Goal: Information Seeking & Learning: Find specific fact

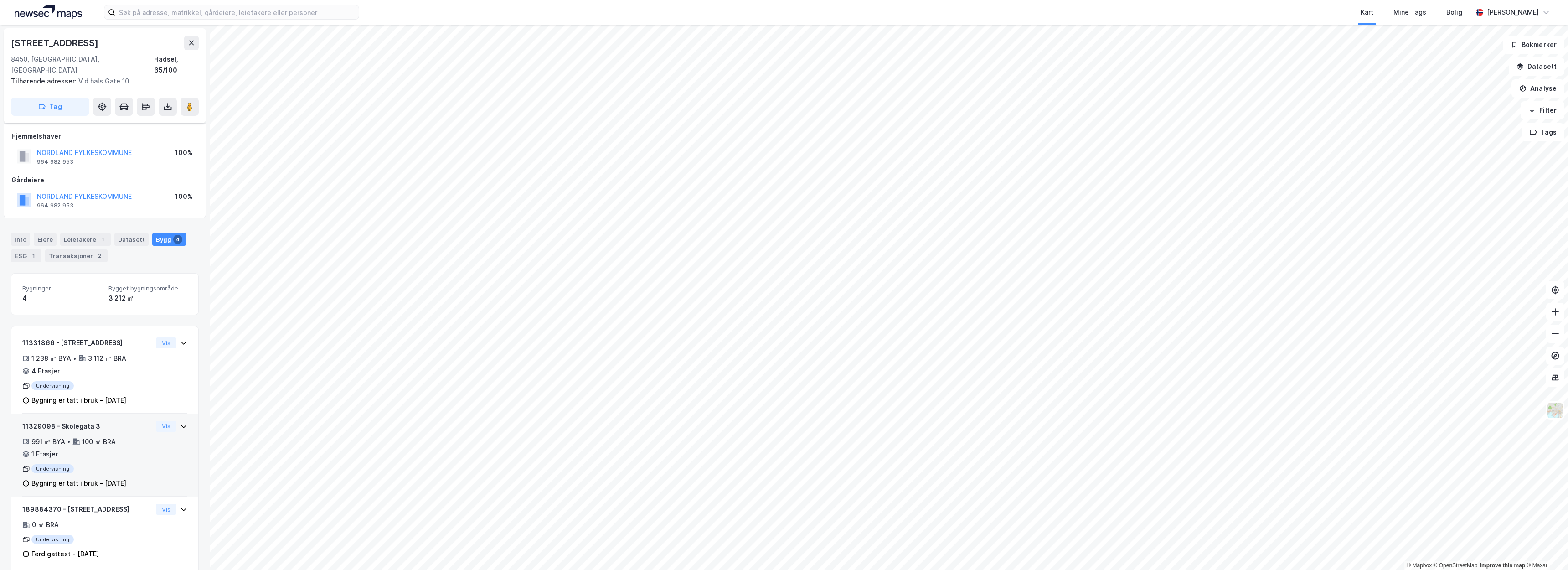
scroll to position [48, 0]
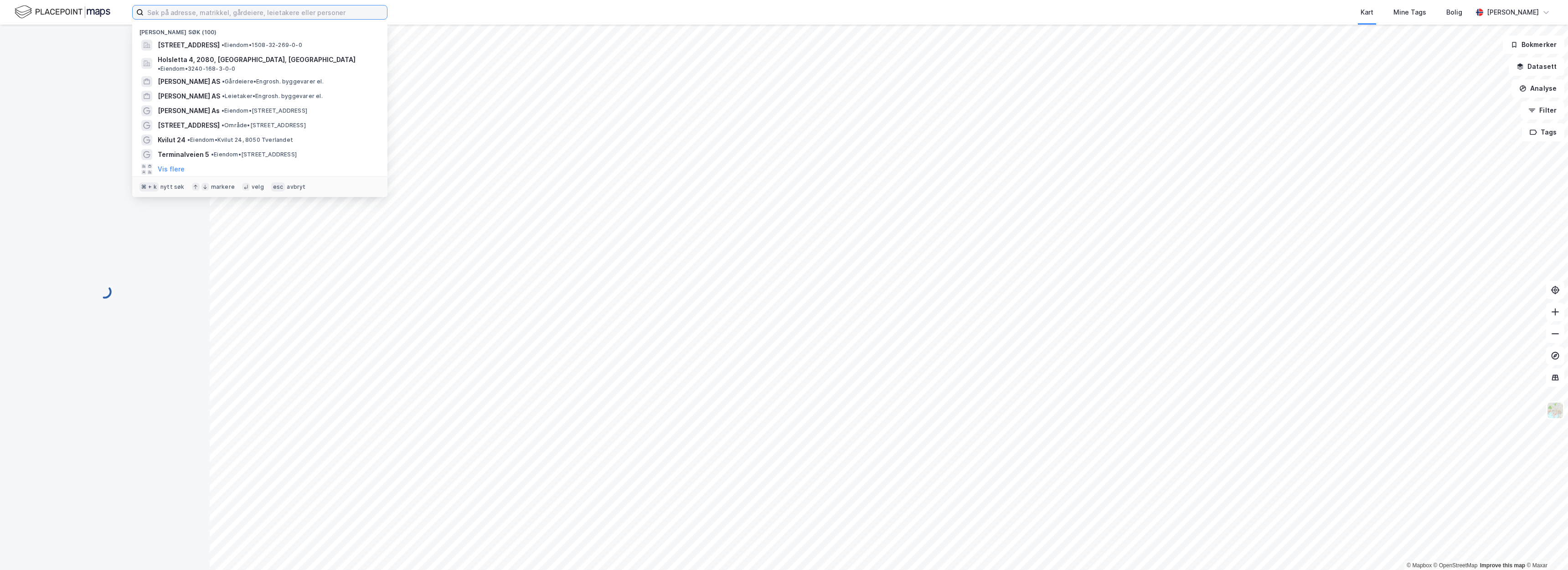
click at [249, 14] on input at bounding box center [264, 12] width 243 height 14
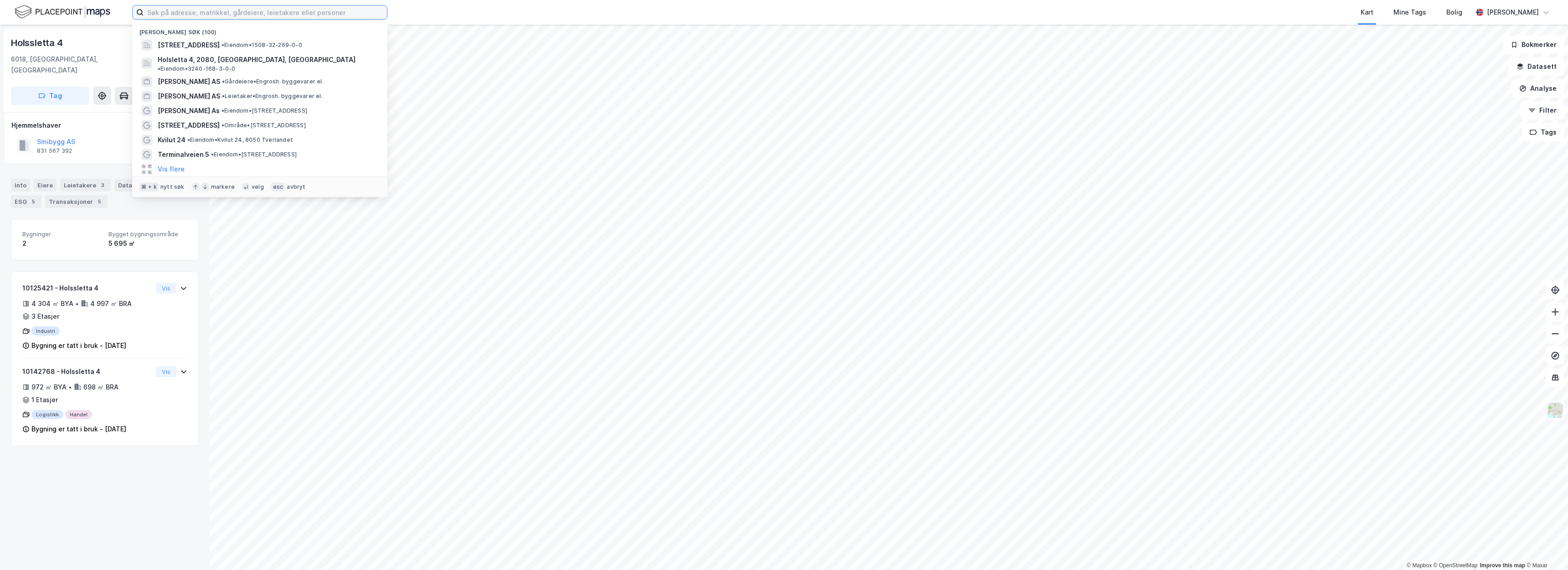
paste input "Sunde AS"
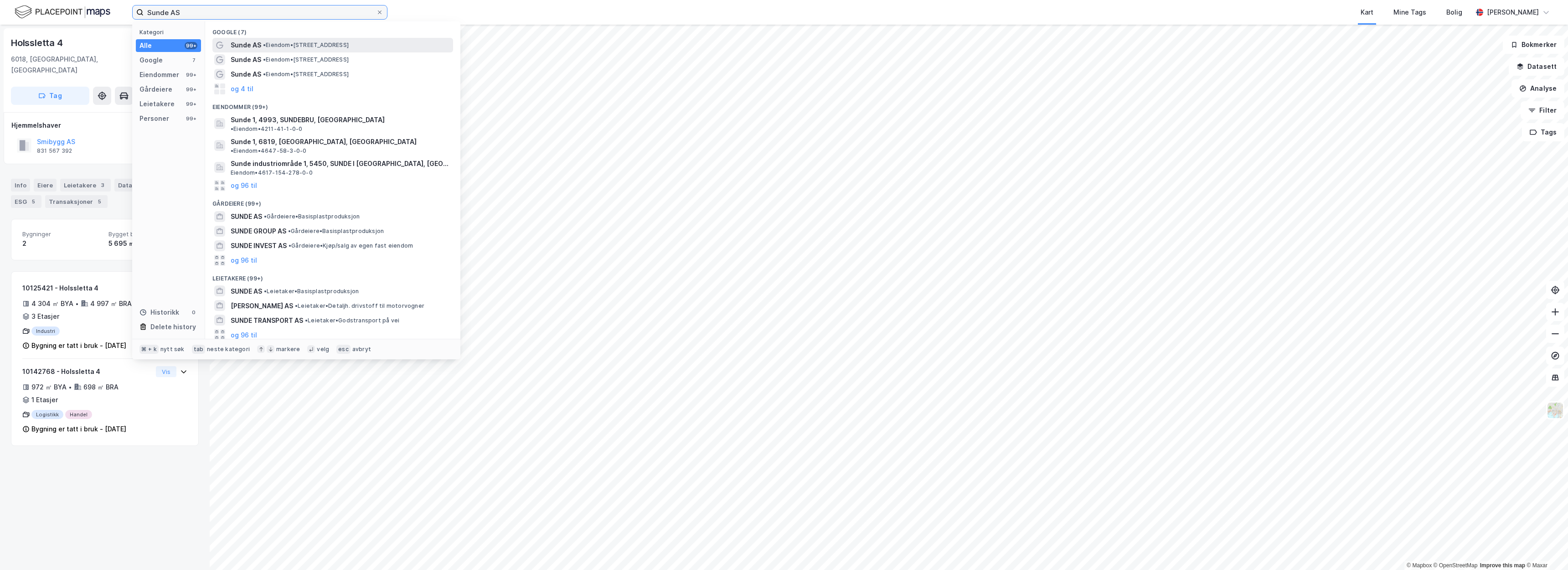
type input "Sunde AS"
click at [290, 42] on span "• Eiendom • Borgundfjordvegen 118, 6017 Ålesund" at bounding box center [305, 45] width 86 height 8
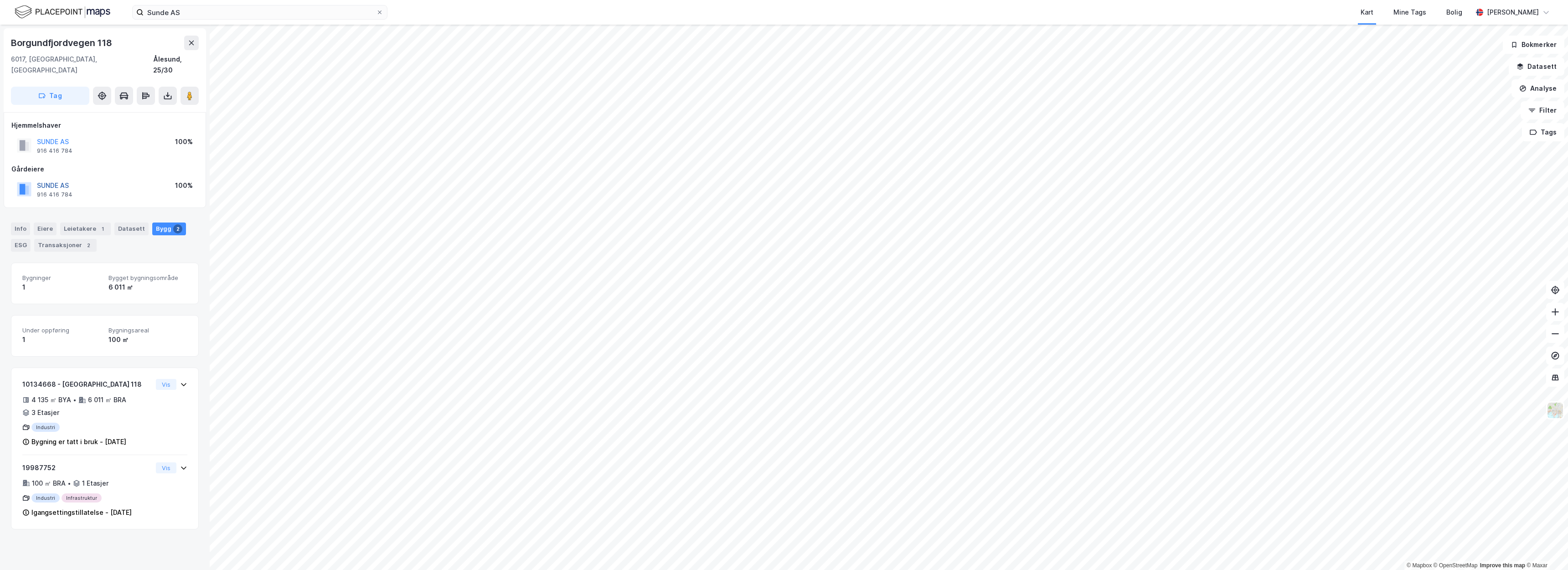
click at [0, 0] on button "SUNDE AS" at bounding box center [0, 0] width 0 height 0
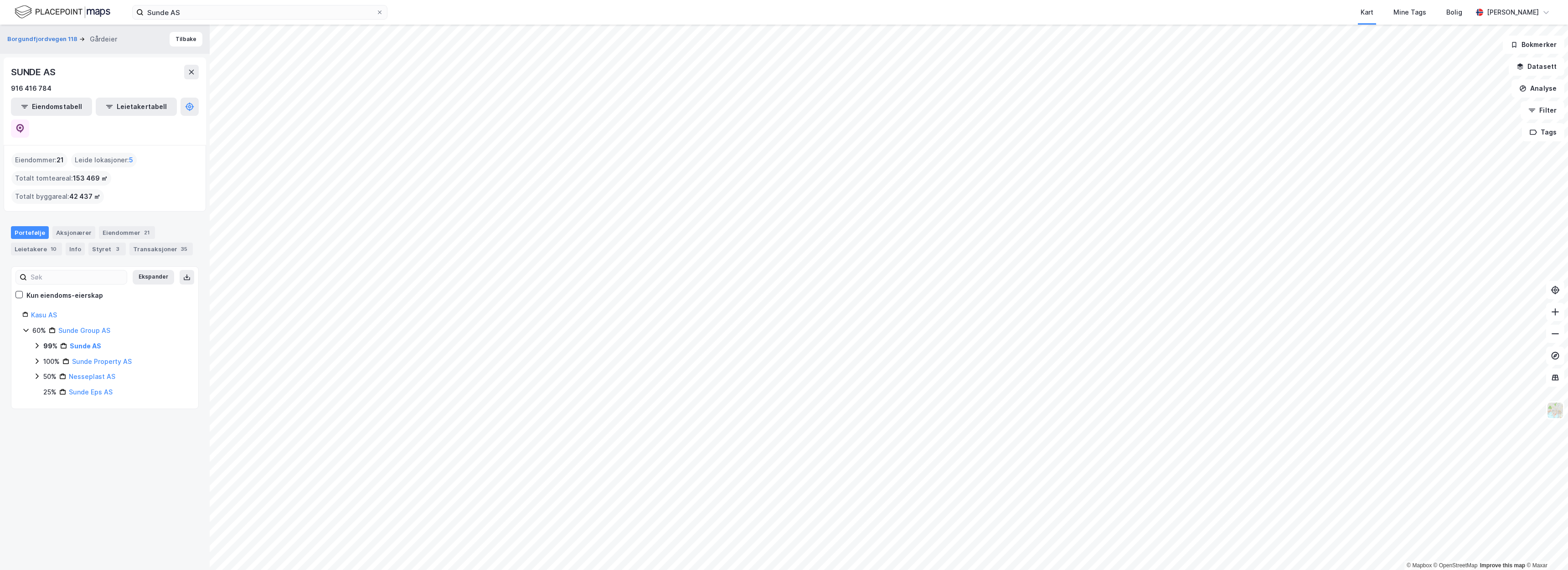
click at [92, 75] on div "SUNDE AS" at bounding box center [105, 71] width 188 height 14
click at [110, 358] on link "Sunde Property AS" at bounding box center [102, 361] width 59 height 8
click at [24, 124] on icon at bounding box center [19, 128] width 8 height 9
click at [130, 399] on link "Sunde Property Bergen AS" at bounding box center [125, 402] width 84 height 8
click at [53, 311] on link "Kasu AS" at bounding box center [44, 315] width 26 height 8
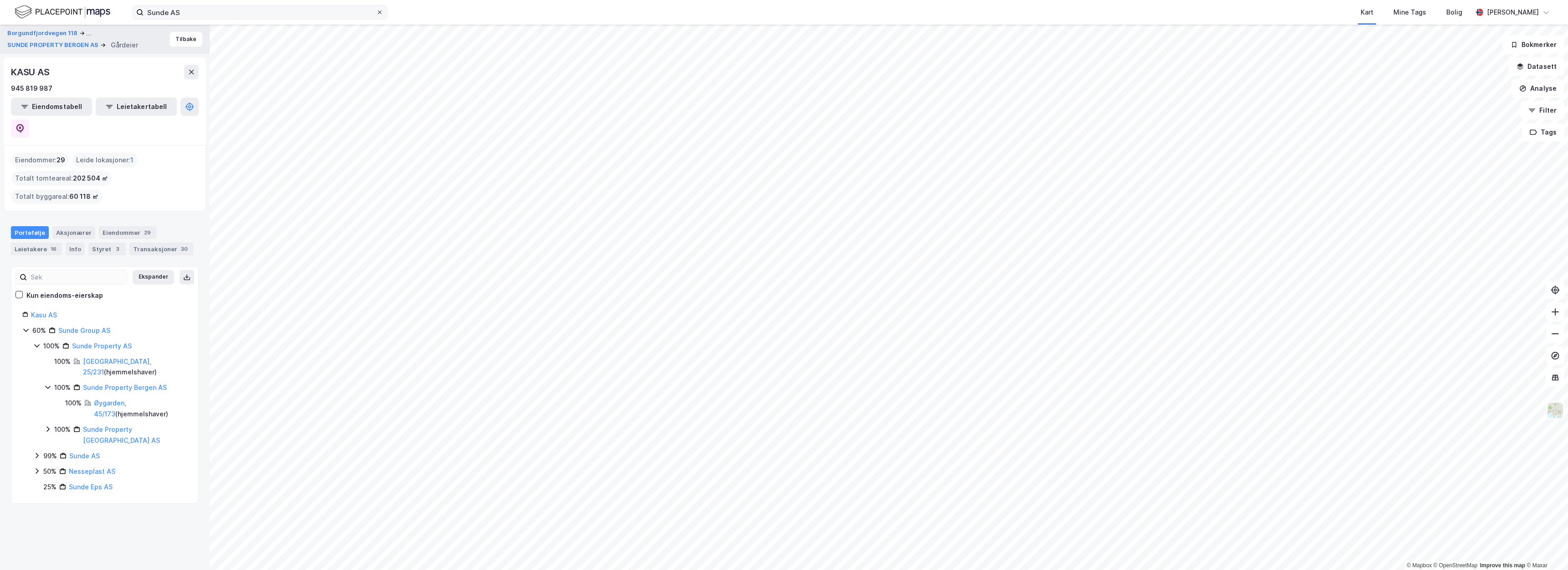
click at [377, 14] on icon at bounding box center [380, 12] width 5 height 5
click at [376, 14] on input "Sunde AS" at bounding box center [259, 12] width 232 height 14
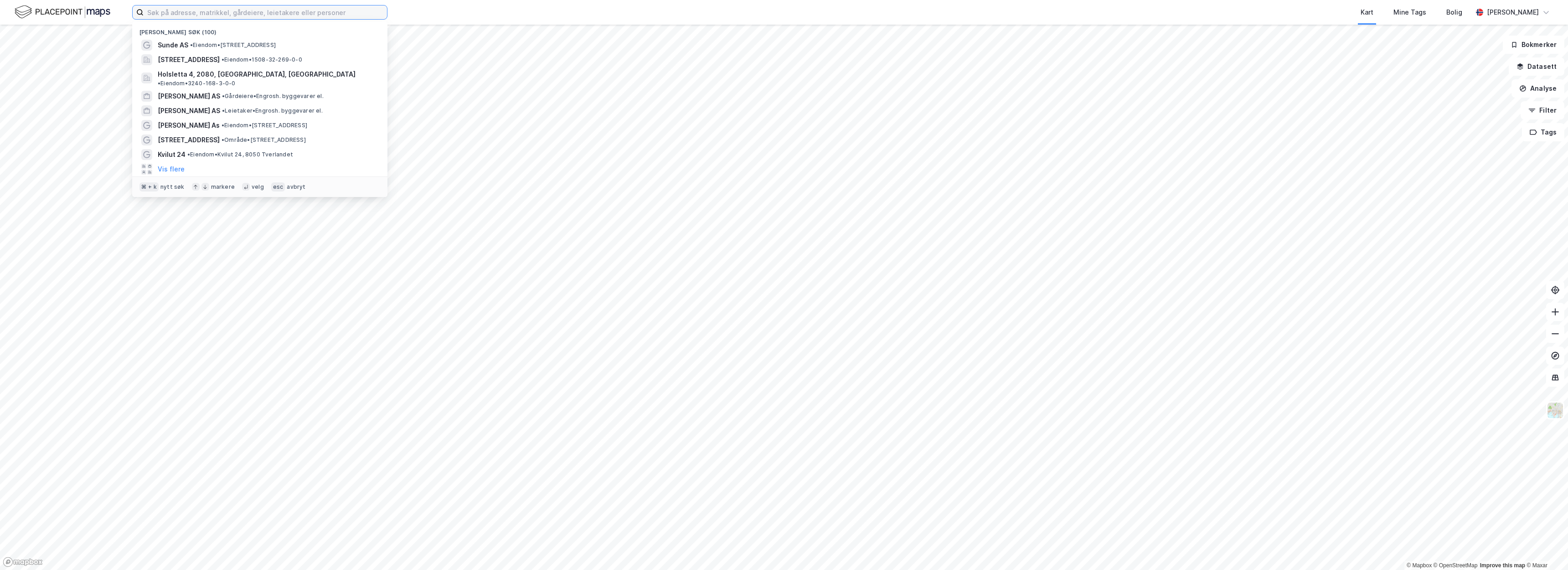
paste input "[STREET_ADDRESS]"
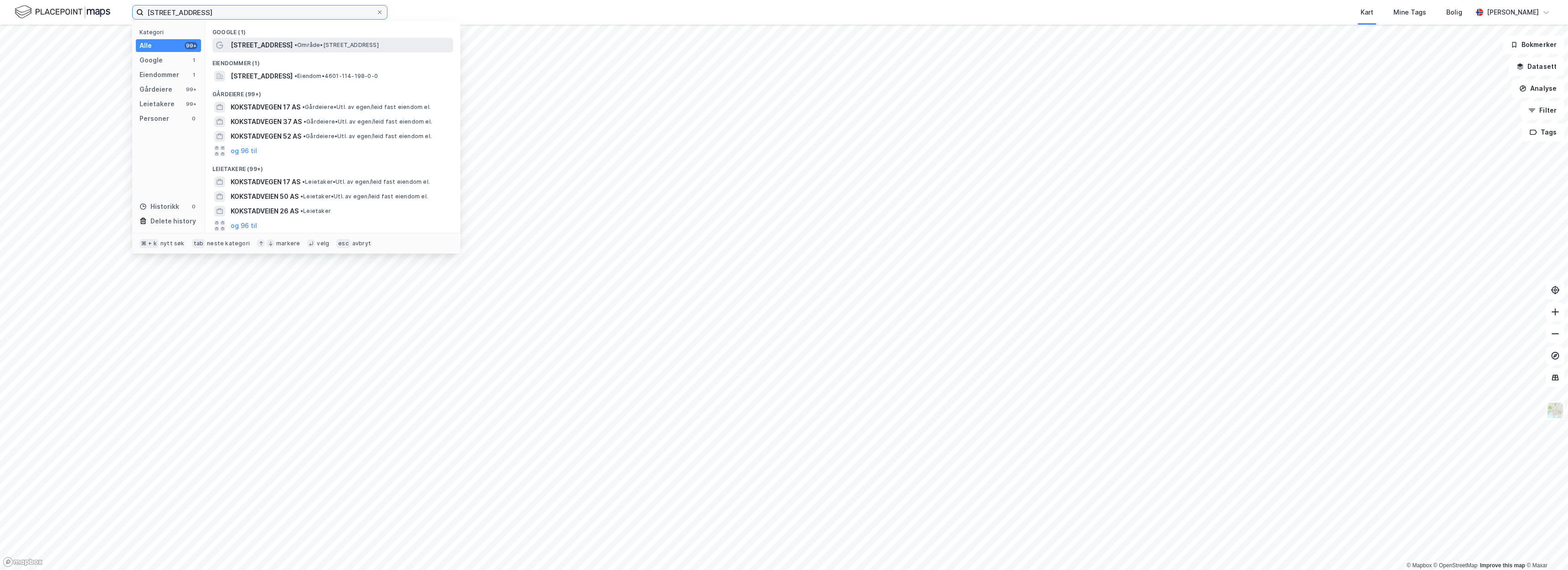
type input "[STREET_ADDRESS]"
click at [341, 43] on span "• Område • Kokstadvegen 17, 5257 Kokstad" at bounding box center [336, 45] width 84 height 8
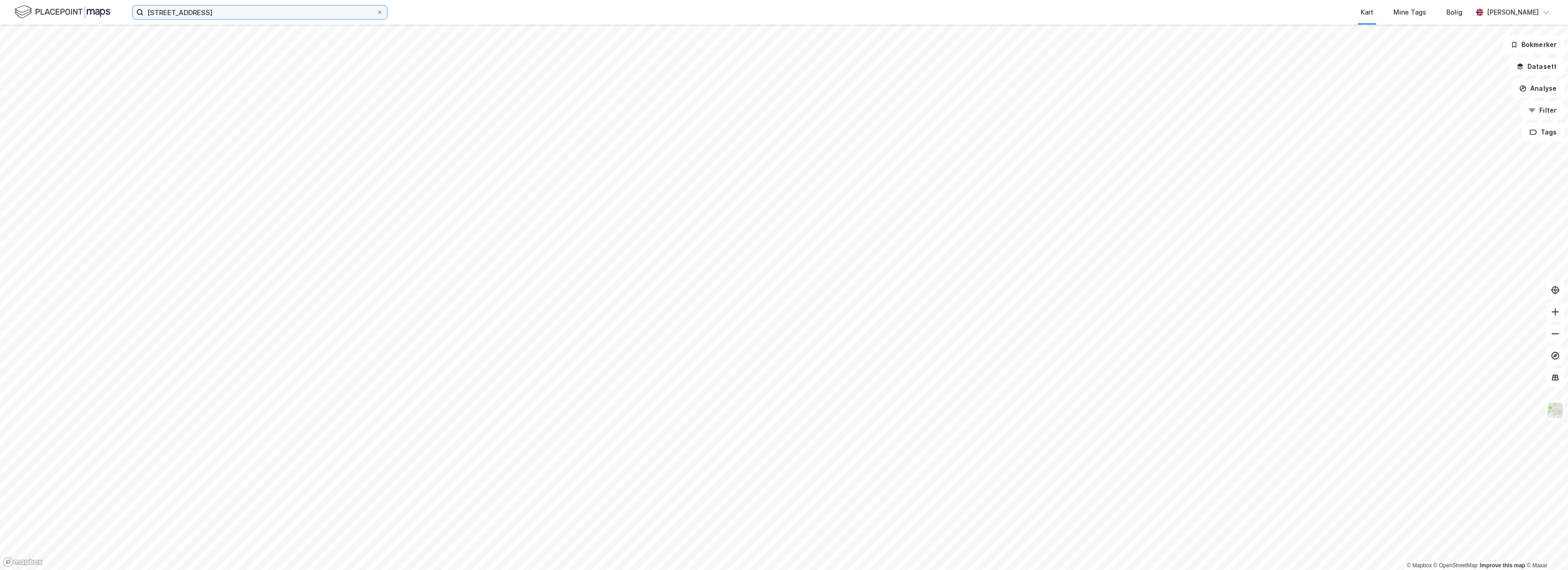
click at [264, 8] on input "[STREET_ADDRESS]" at bounding box center [259, 12] width 232 height 14
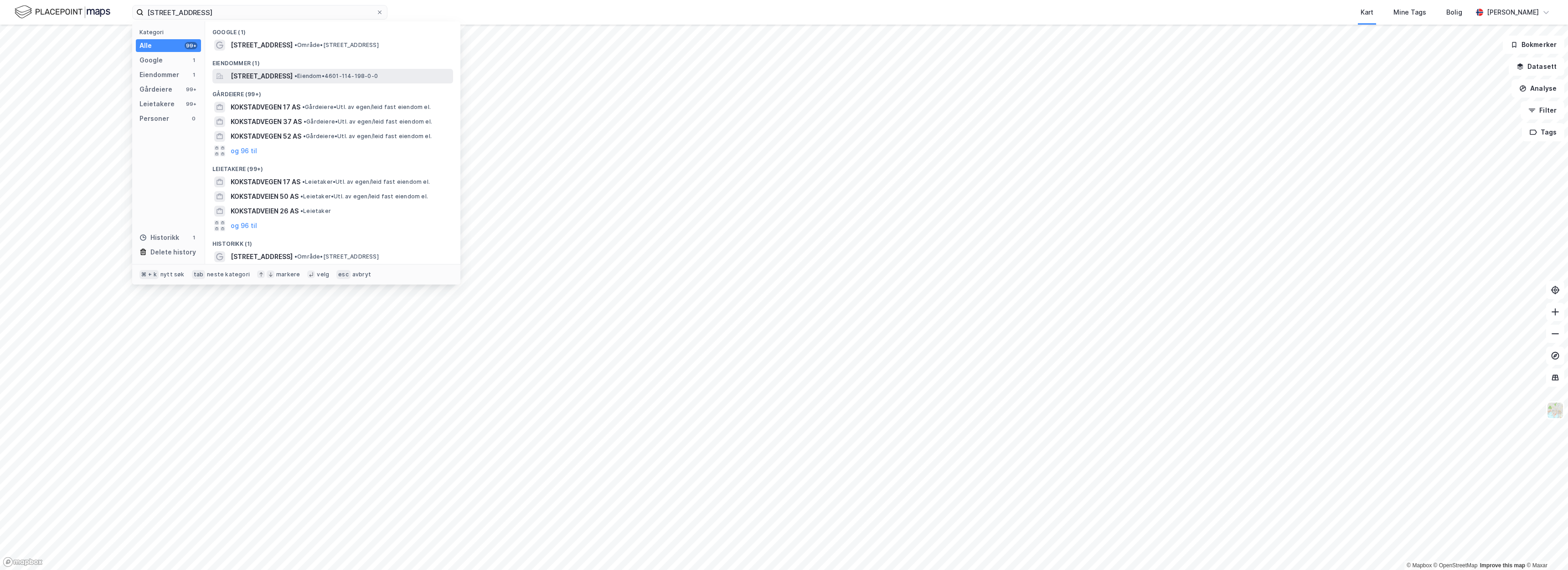
click at [292, 78] on span "[STREET_ADDRESS]" at bounding box center [261, 75] width 62 height 11
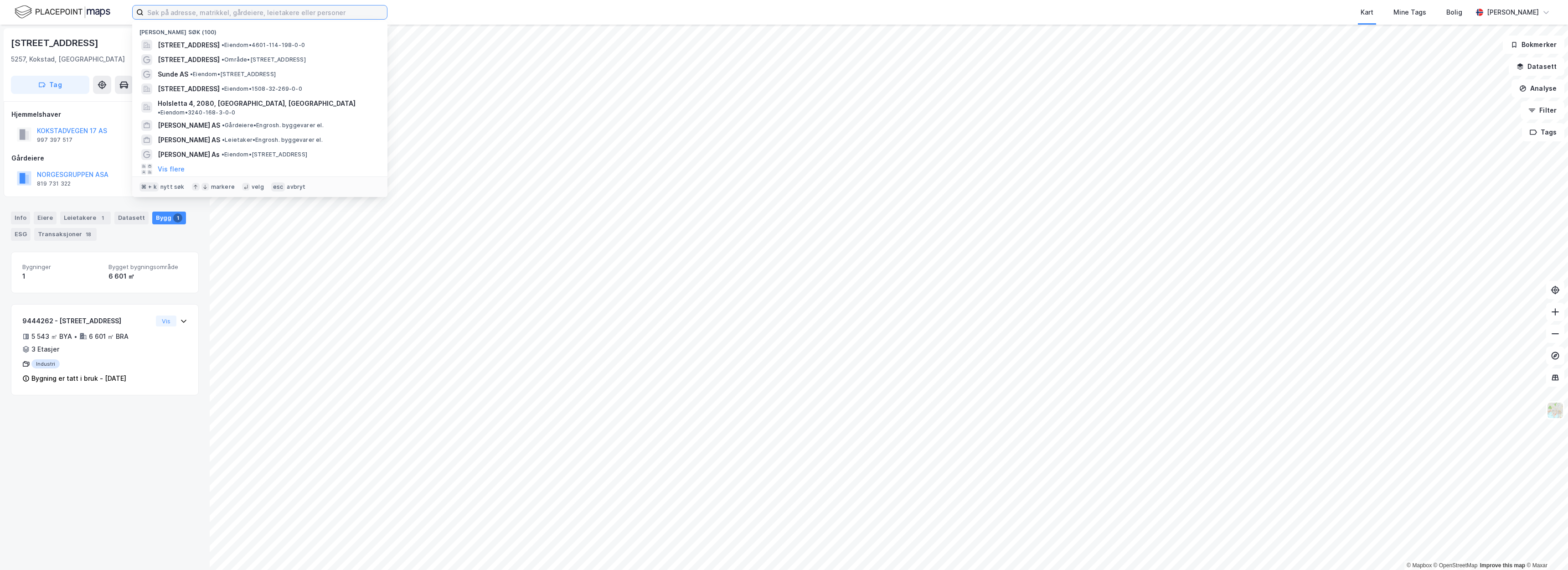
paste input "Tveiteråsvegen 12"
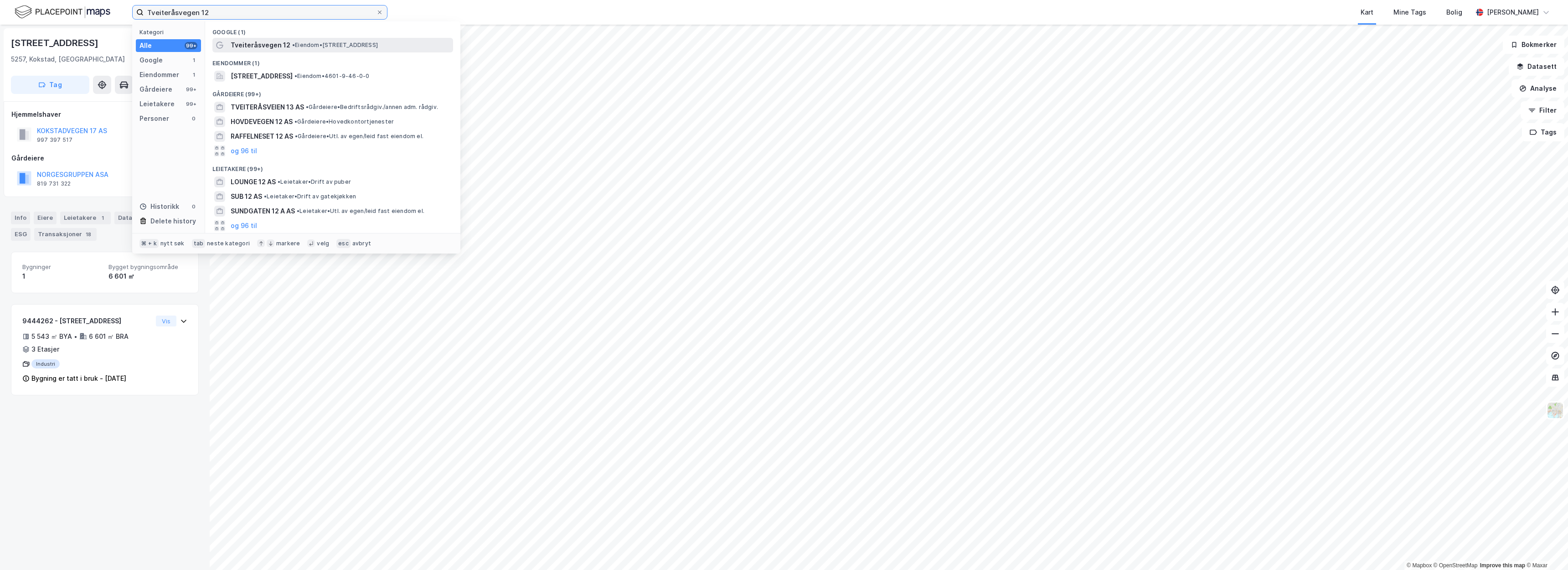
type input "Tveiteråsvegen 12"
click at [262, 48] on span "Tveiteråsvegen 12" at bounding box center [260, 45] width 59 height 11
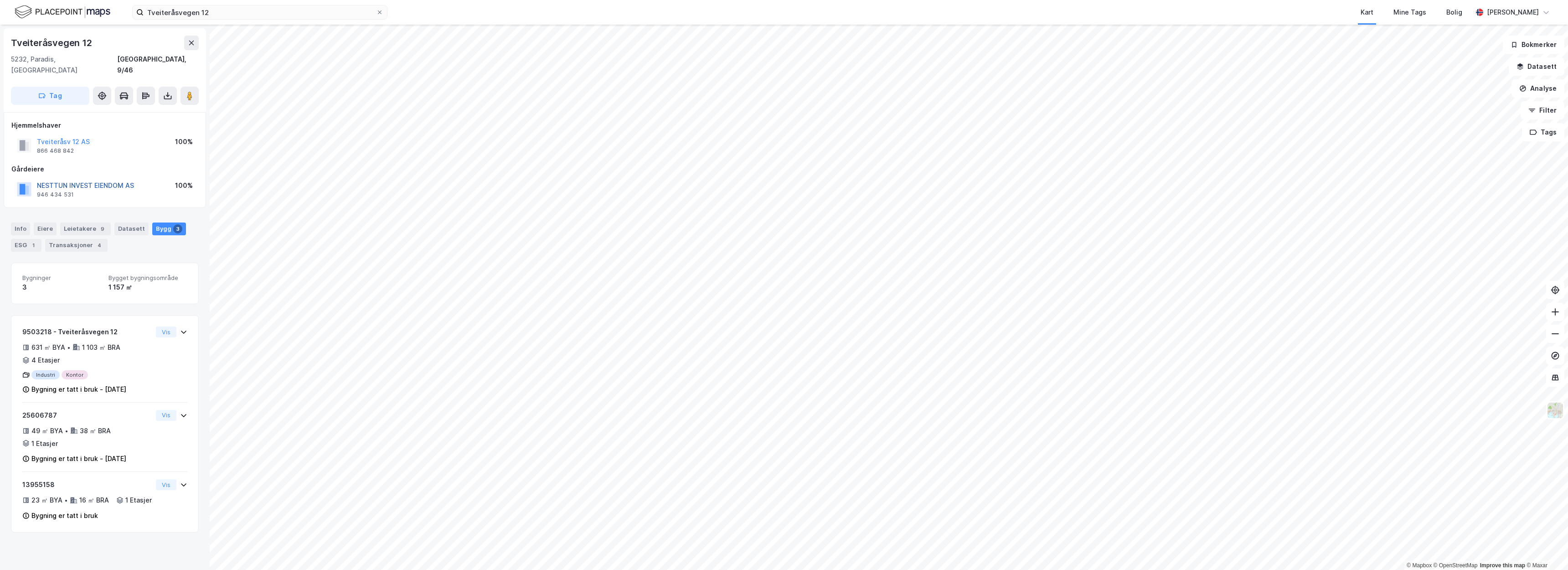
click at [0, 0] on button "NESTTUN INVEST EIENDOM AS" at bounding box center [0, 0] width 0 height 0
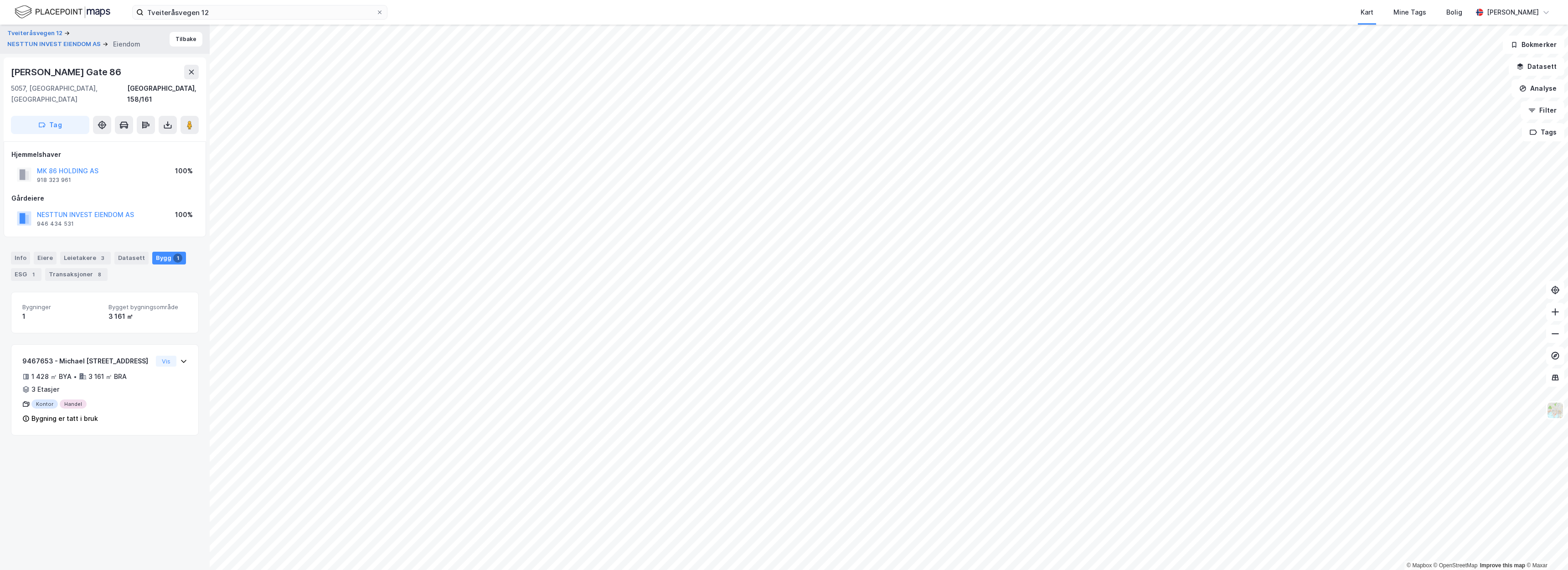
drag, startPoint x: 122, startPoint y: 71, endPoint x: 9, endPoint y: 69, distance: 113.0
click at [9, 69] on div "Michael [STREET_ADDRESS]" at bounding box center [104, 99] width 203 height 84
copy div "[PERSON_NAME] Gate 86"
